Goal: Find specific page/section: Find specific page/section

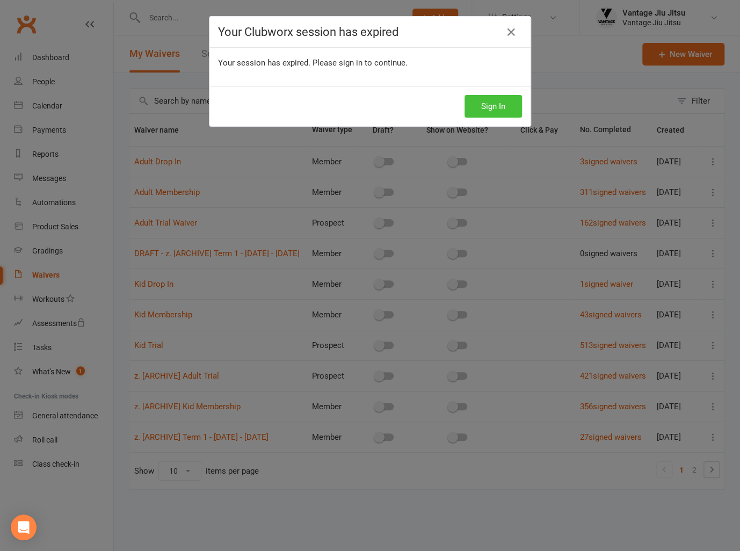
click at [489, 107] on button "Sign In" at bounding box center [493, 106] width 57 height 23
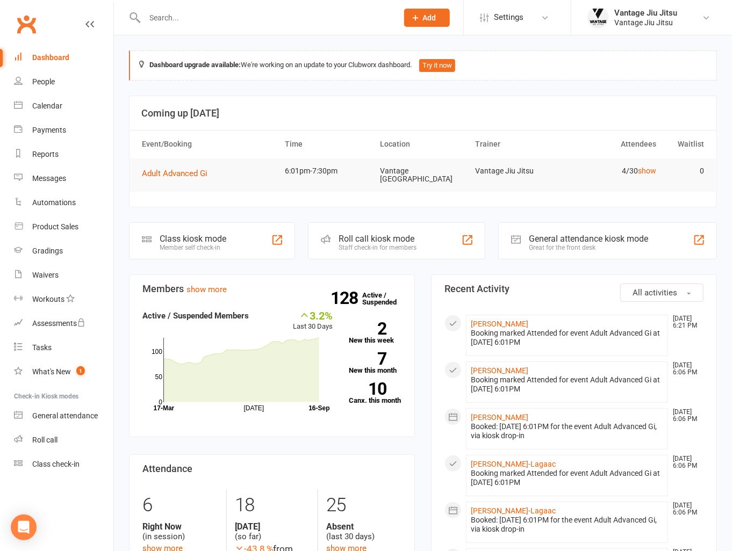
click at [232, 12] on input "text" at bounding box center [265, 17] width 249 height 15
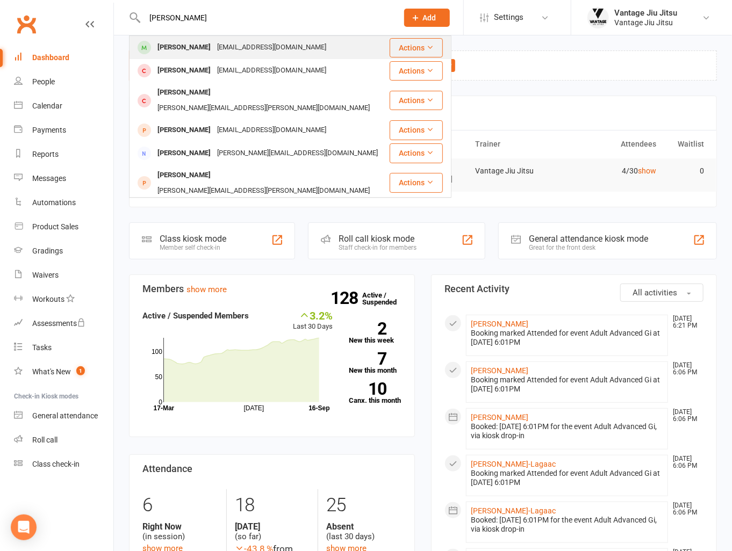
type input "[PERSON_NAME]"
click at [240, 50] on div "[EMAIL_ADDRESS][DOMAIN_NAME]" at bounding box center [272, 48] width 116 height 16
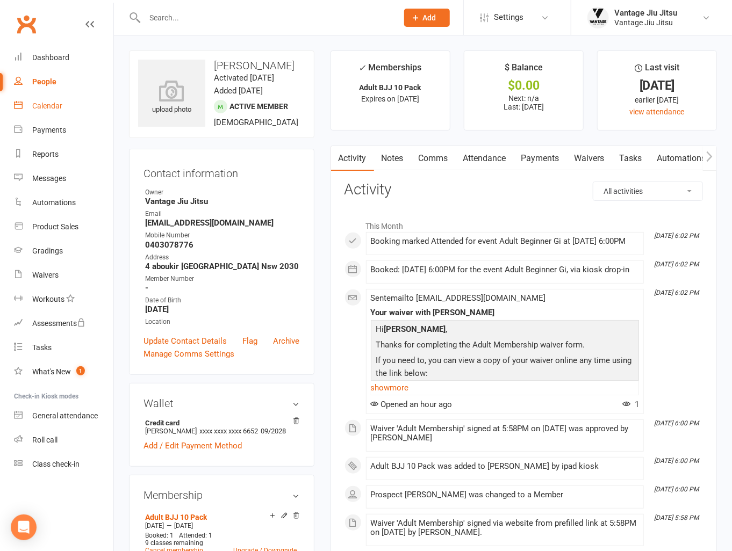
click at [45, 102] on div "Calendar" at bounding box center [47, 106] width 30 height 9
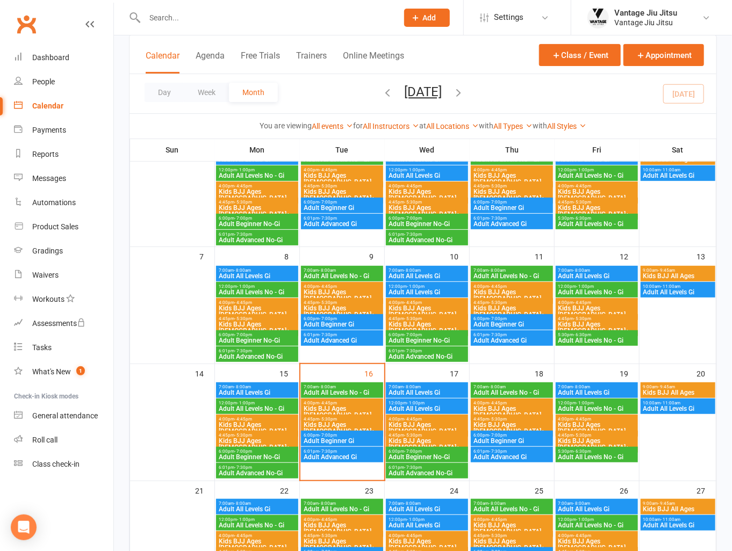
scroll to position [215, 0]
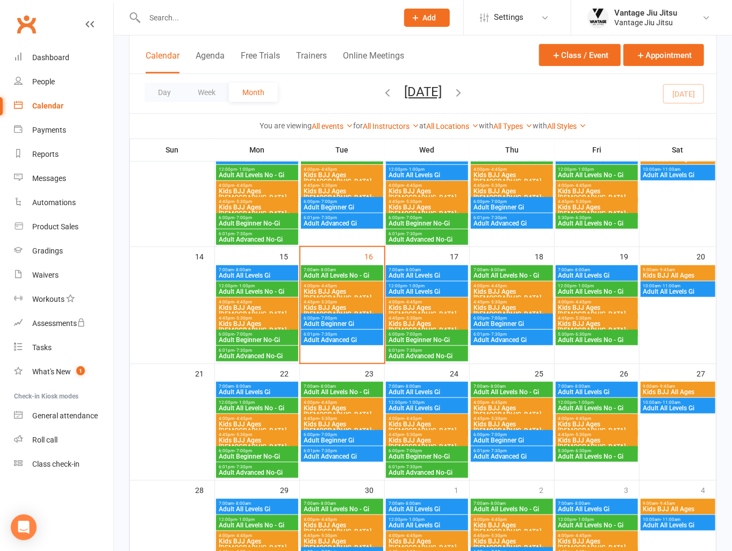
click at [275, 341] on span "Adult Beginner No-Gi" at bounding box center [257, 340] width 78 height 6
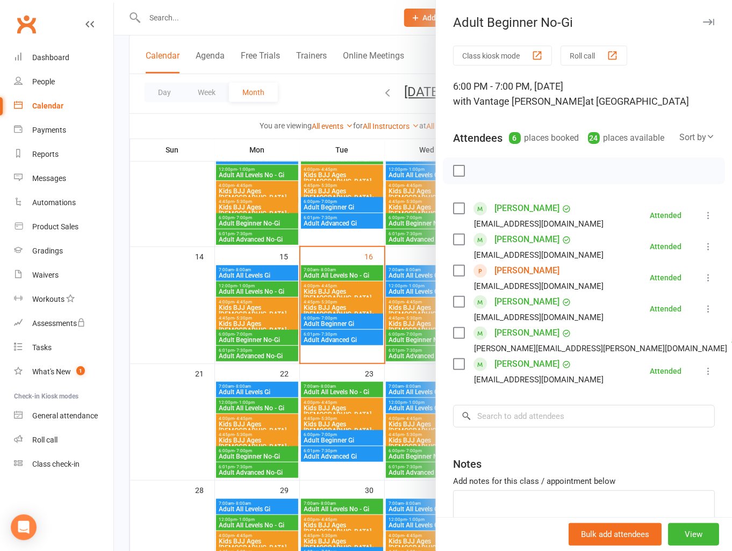
click at [121, 129] on div at bounding box center [423, 275] width 618 height 551
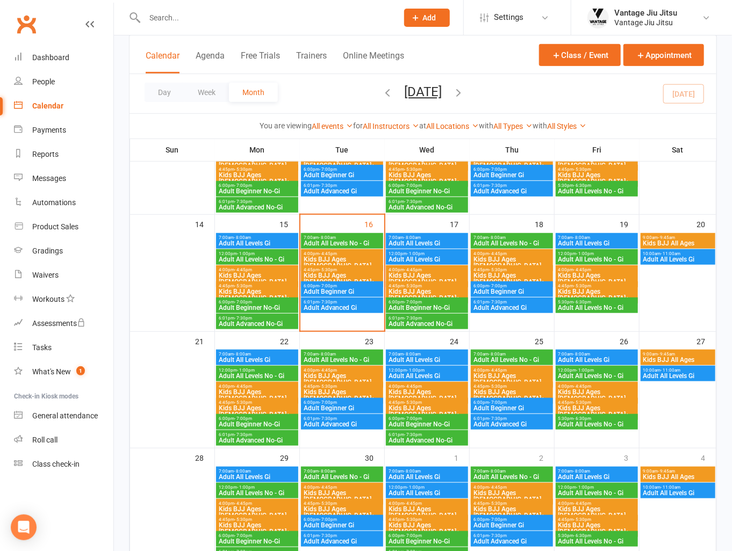
scroll to position [246, 0]
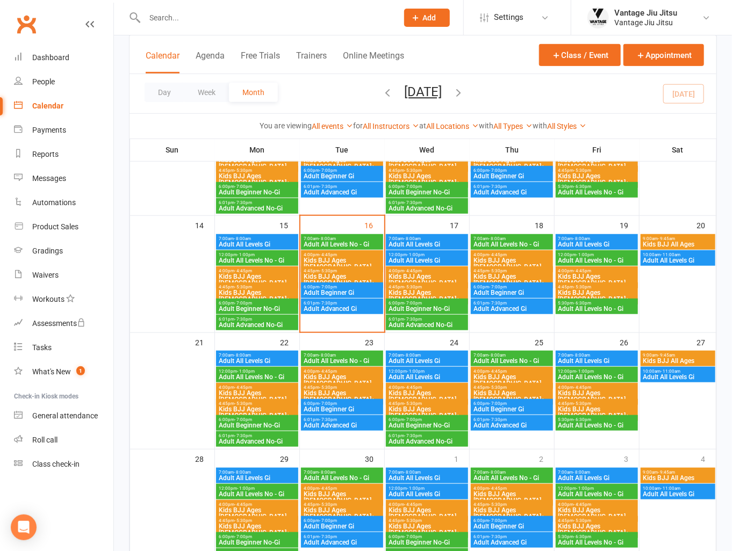
click at [202, 20] on input "text" at bounding box center [265, 17] width 249 height 15
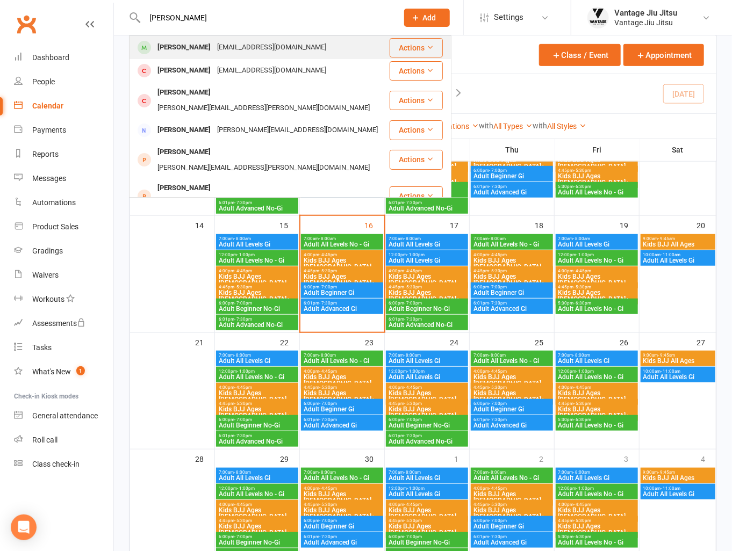
type input "[PERSON_NAME]"
click at [214, 48] on div "[EMAIL_ADDRESS][DOMAIN_NAME]" at bounding box center [272, 48] width 116 height 16
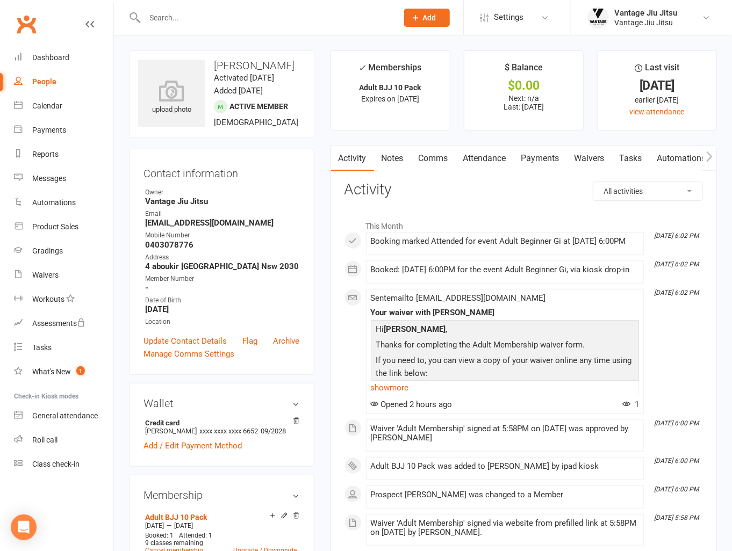
click at [263, 18] on input "text" at bounding box center [265, 17] width 249 height 15
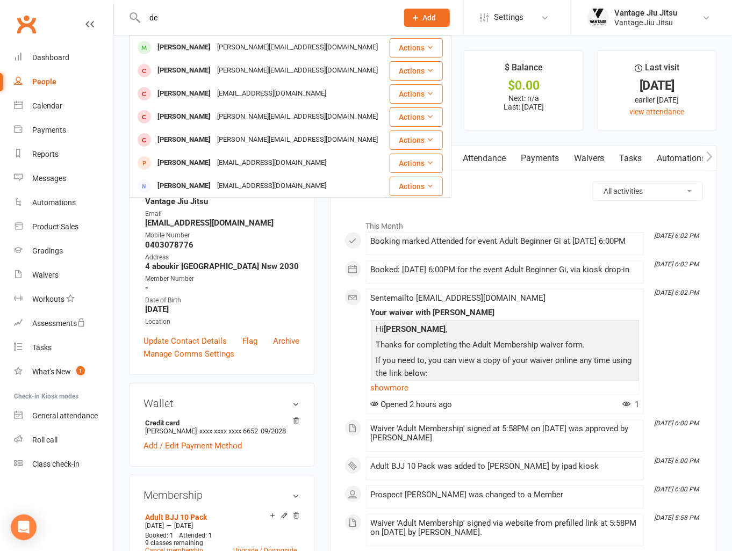
type input "d"
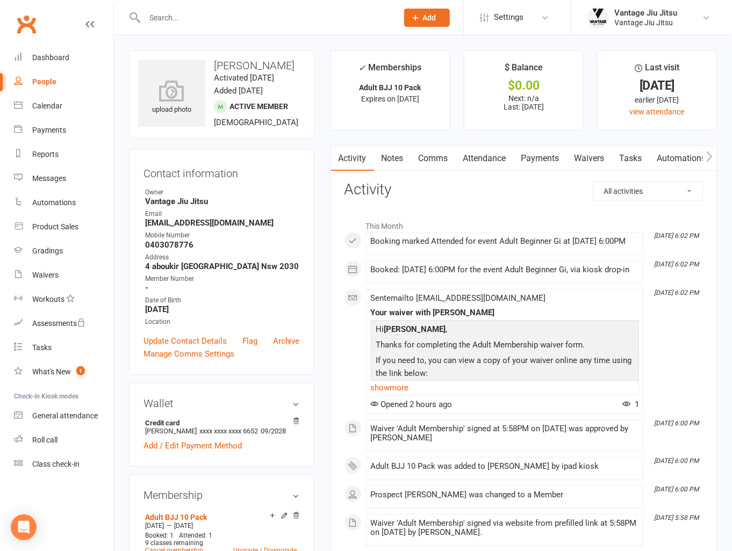
click at [25, 20] on link "Clubworx" at bounding box center [26, 24] width 27 height 27
